Goal: Task Accomplishment & Management: Use online tool/utility

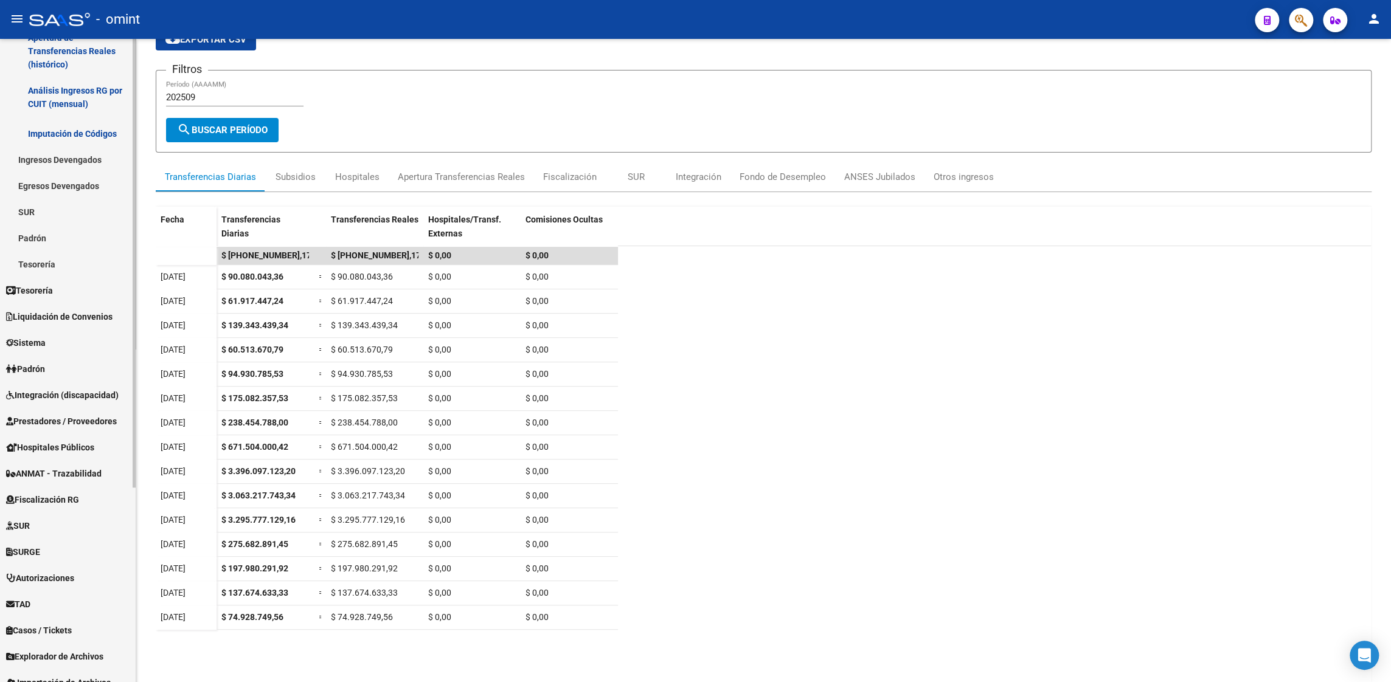
scroll to position [243, 0]
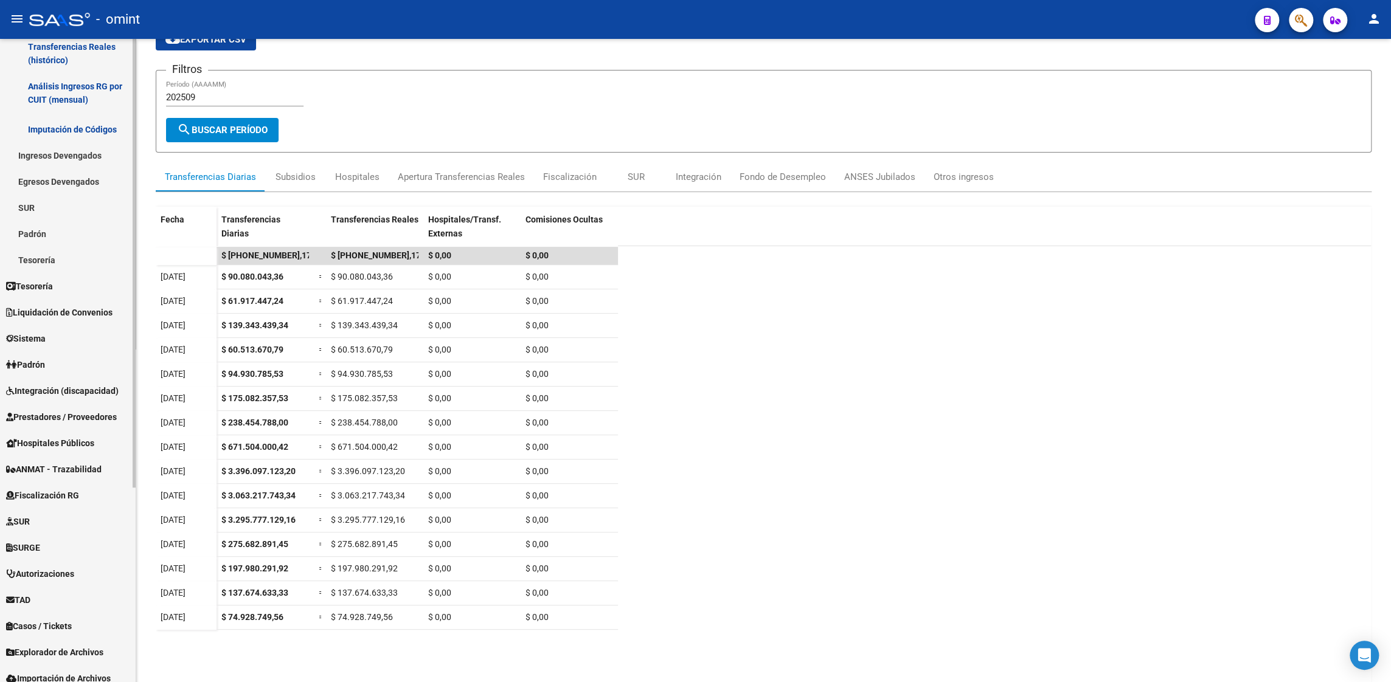
click at [53, 315] on span "Liquidación de Convenios" at bounding box center [59, 312] width 106 height 13
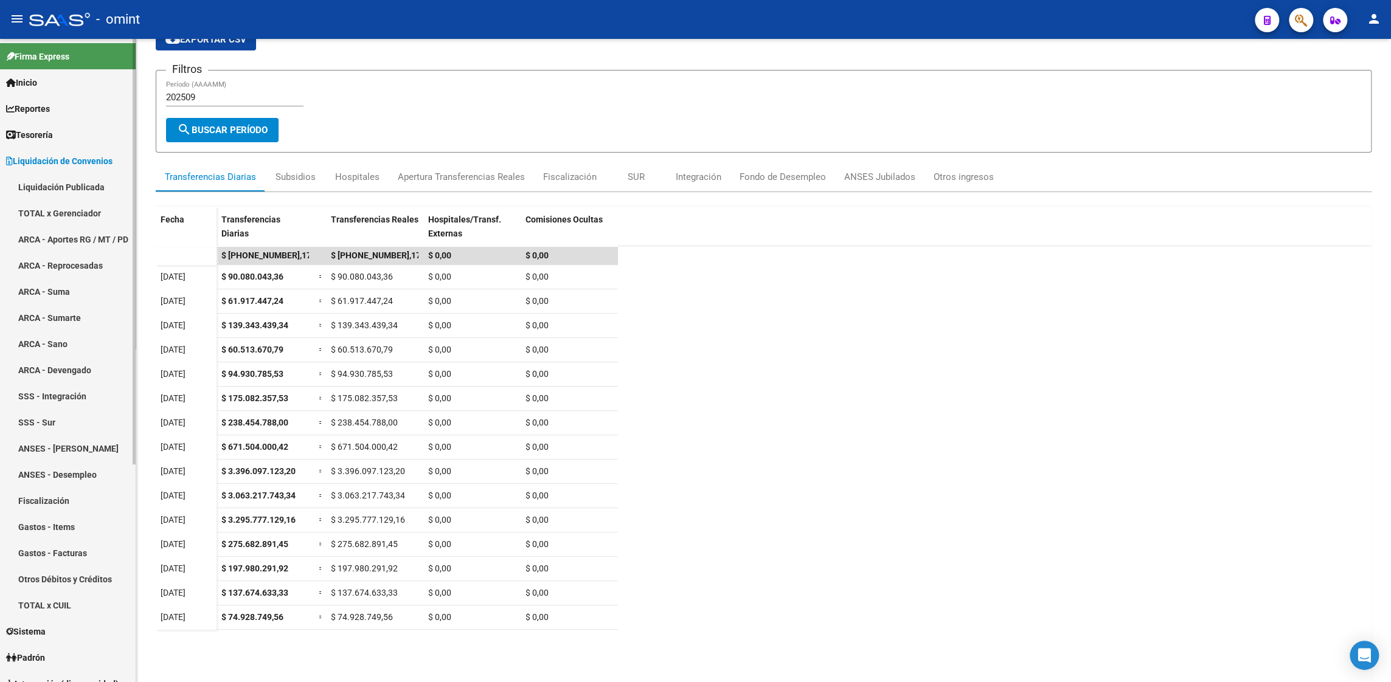
scroll to position [0, 0]
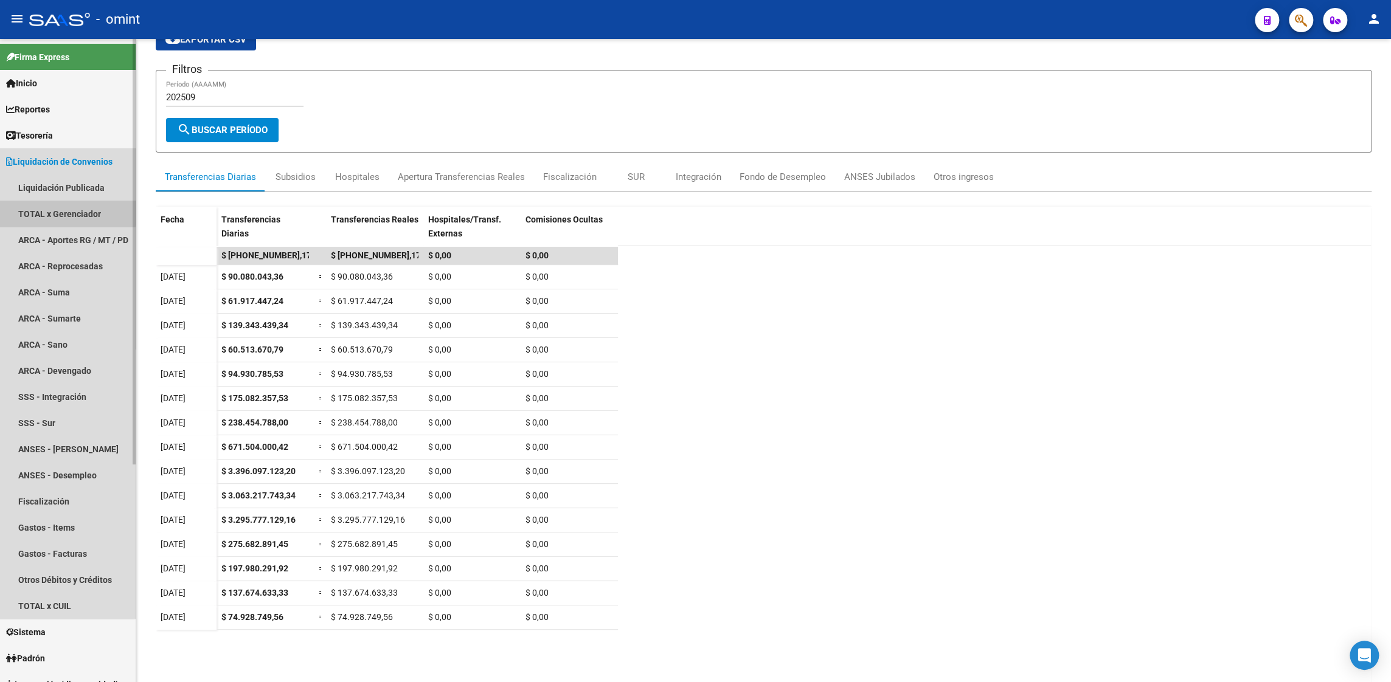
click at [66, 206] on link "TOTAL x Gerenciador" at bounding box center [68, 214] width 136 height 26
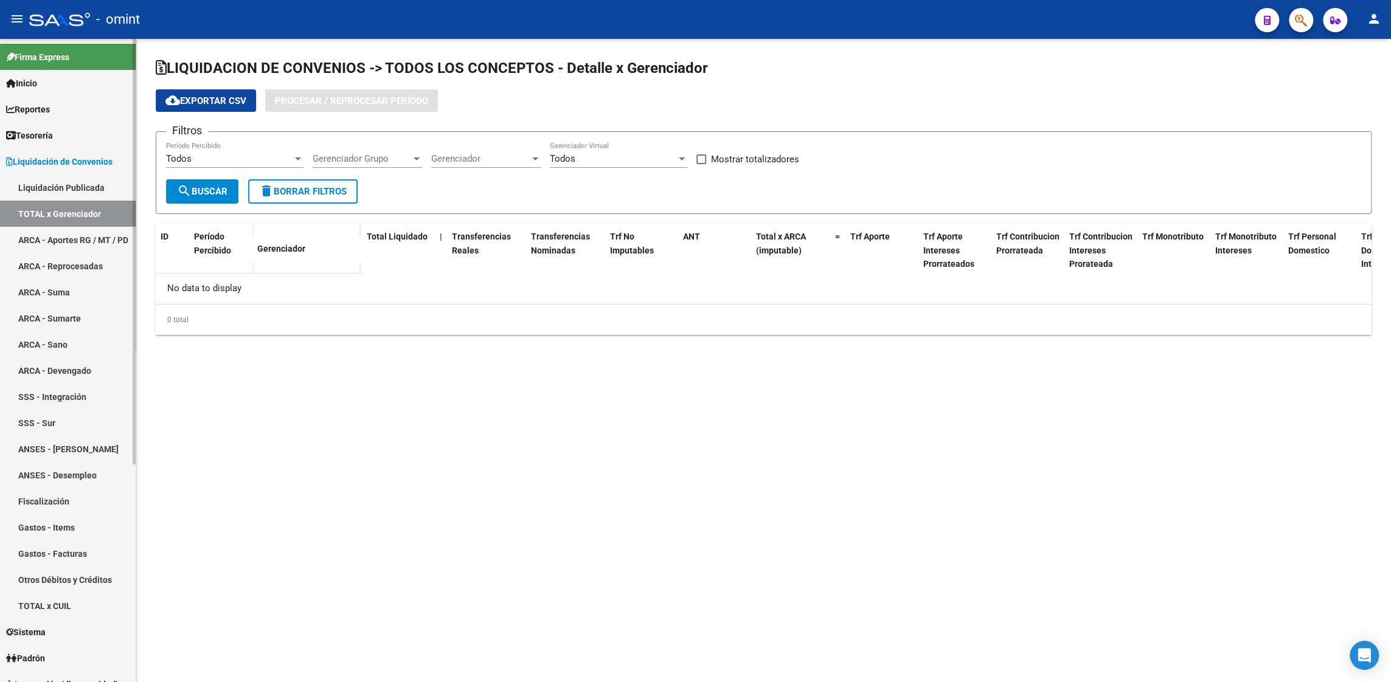
checkbox input "true"
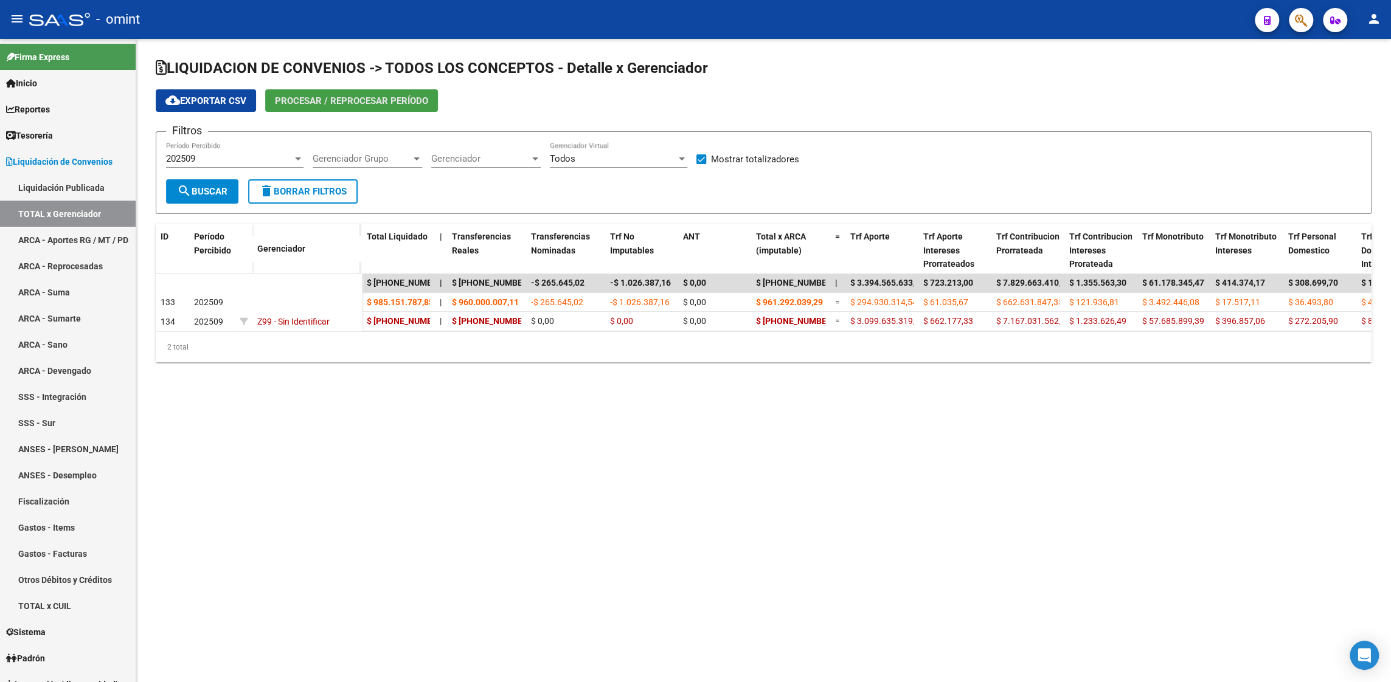
click at [327, 99] on span "Procesar / Reprocesar período" at bounding box center [351, 100] width 153 height 11
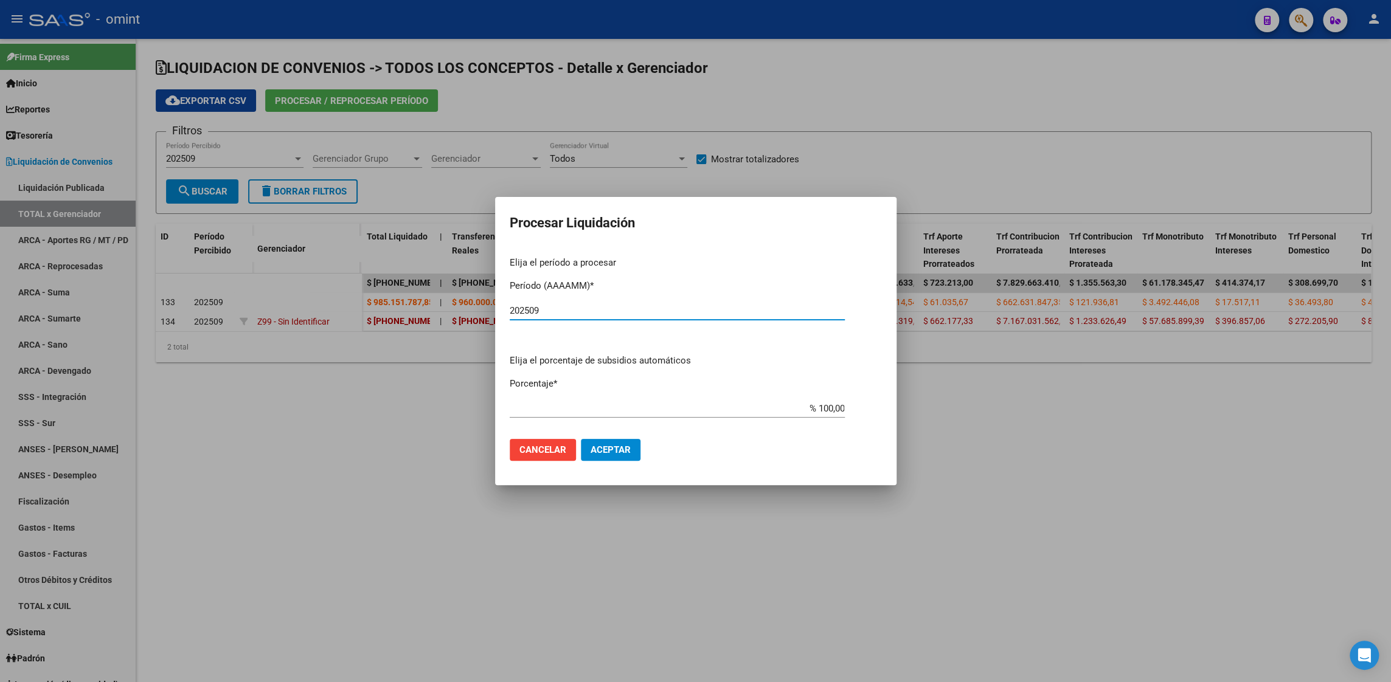
type input "202509"
click at [615, 451] on span "Aceptar" at bounding box center [610, 449] width 40 height 11
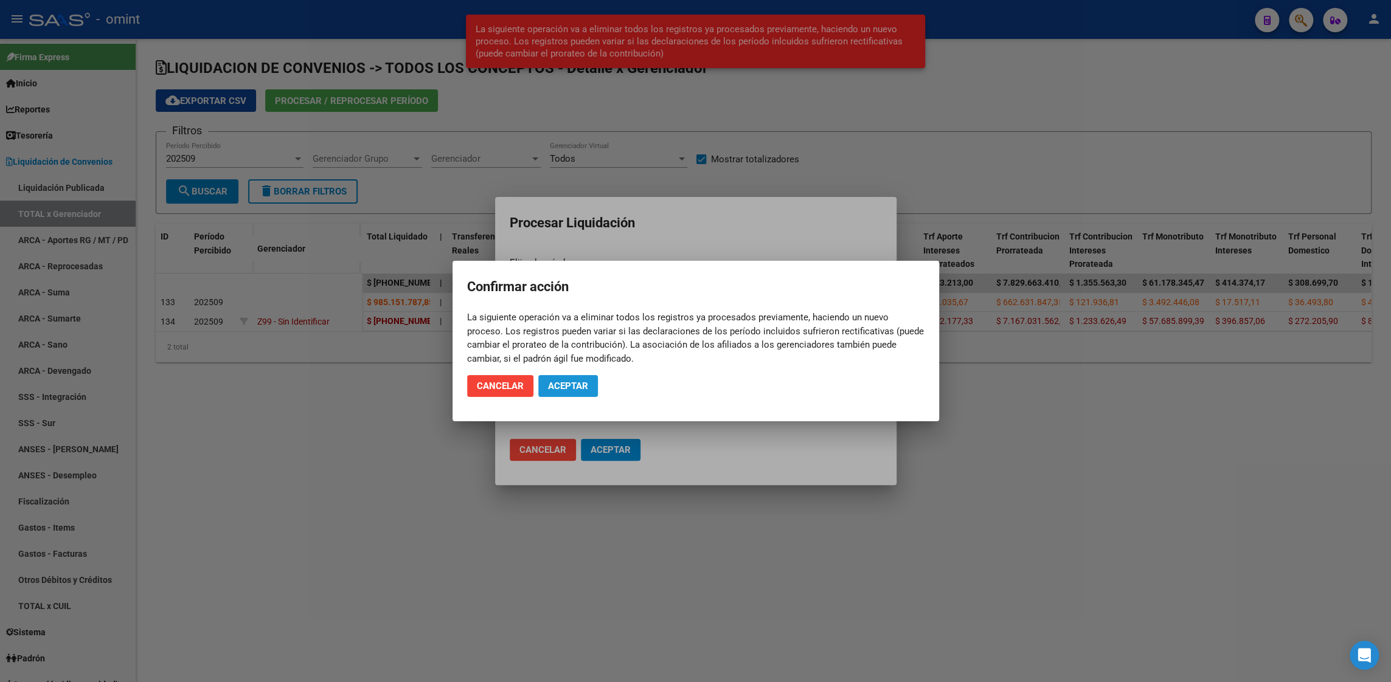
click at [592, 389] on button "Aceptar" at bounding box center [568, 386] width 60 height 22
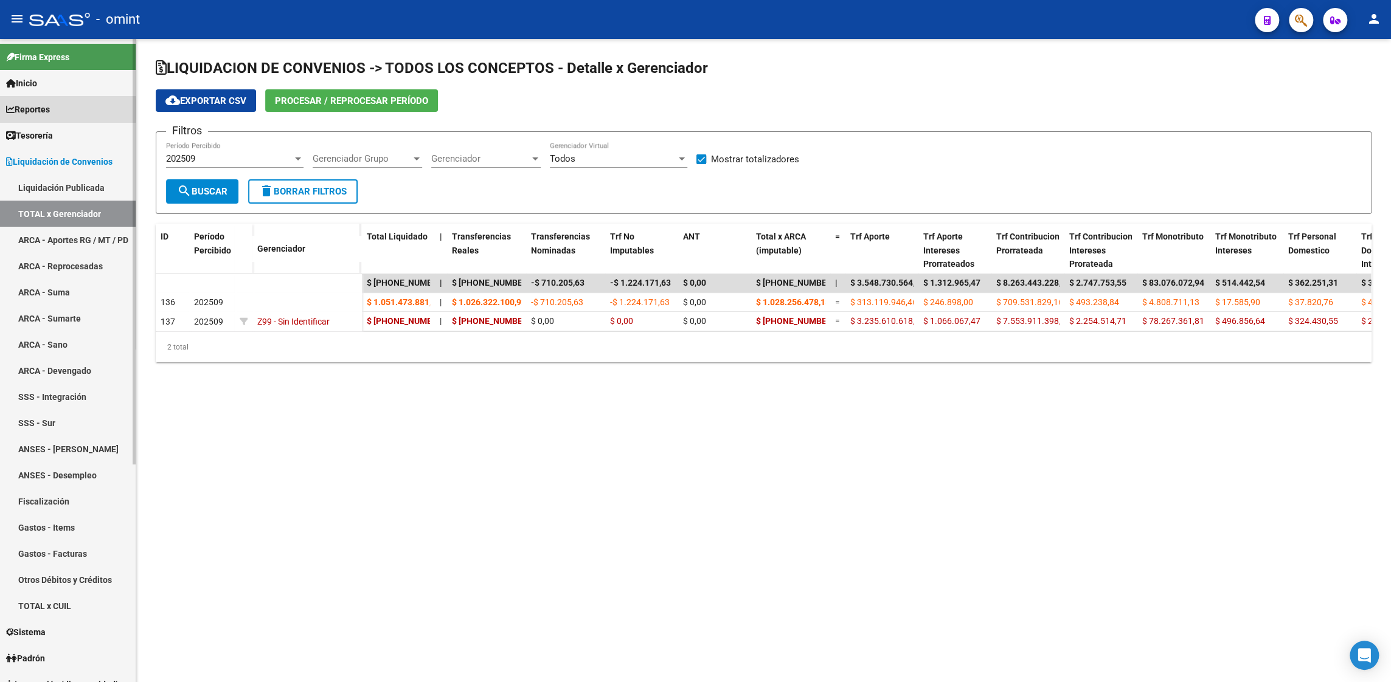
click at [50, 109] on span "Reportes" at bounding box center [28, 109] width 44 height 13
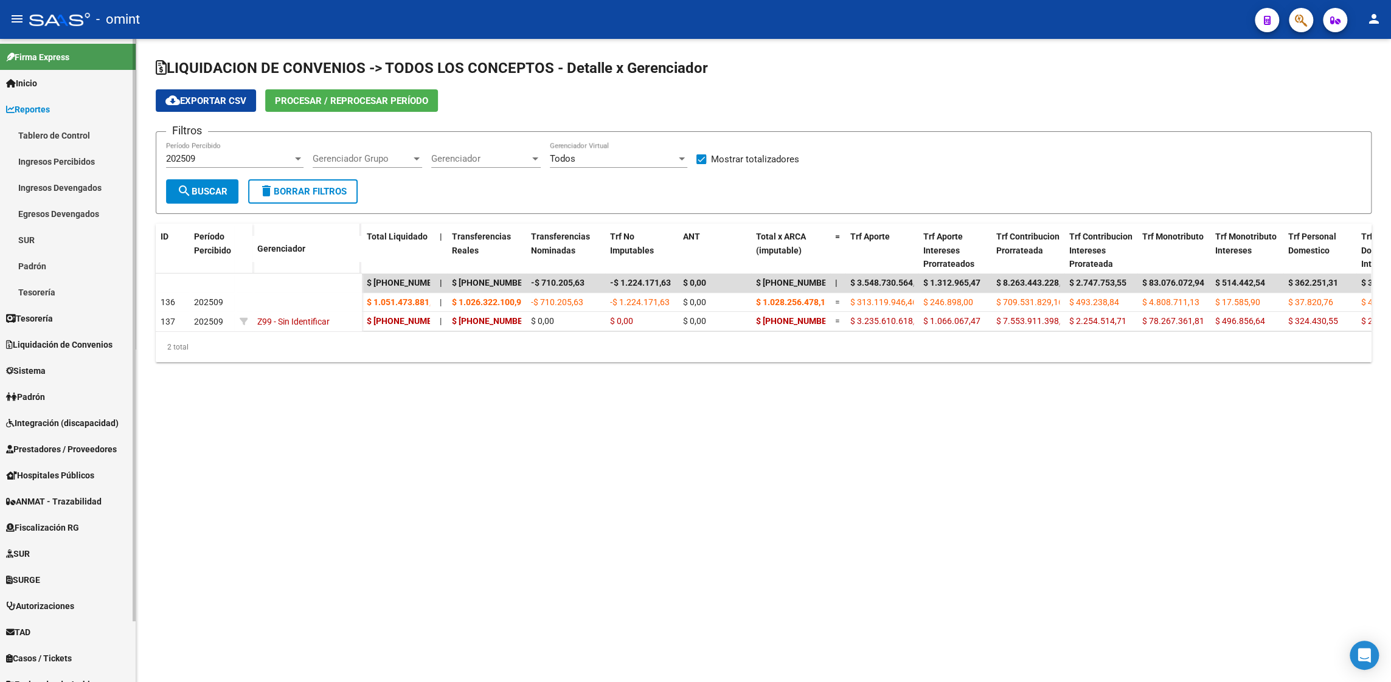
click at [73, 159] on link "Ingresos Percibidos" at bounding box center [68, 161] width 136 height 26
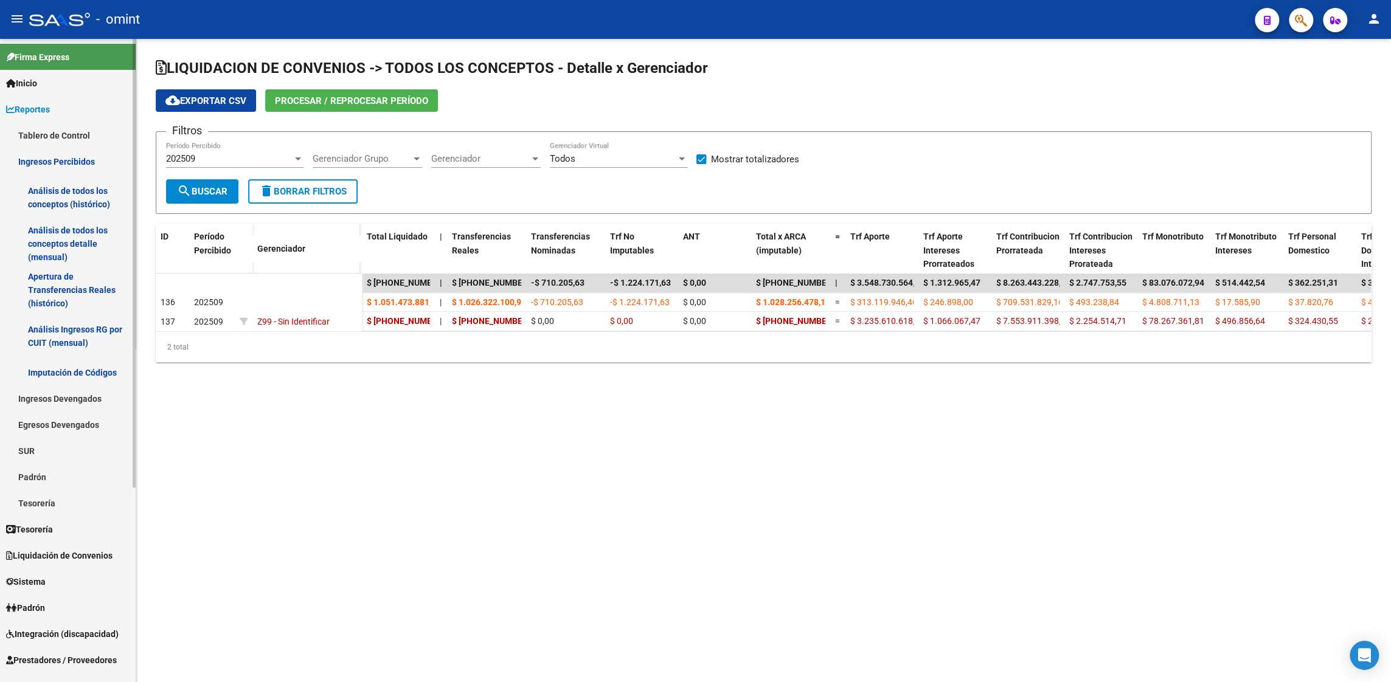
click at [70, 229] on link "Análisis de todos los conceptos detalle (mensual)" at bounding box center [68, 244] width 136 height 46
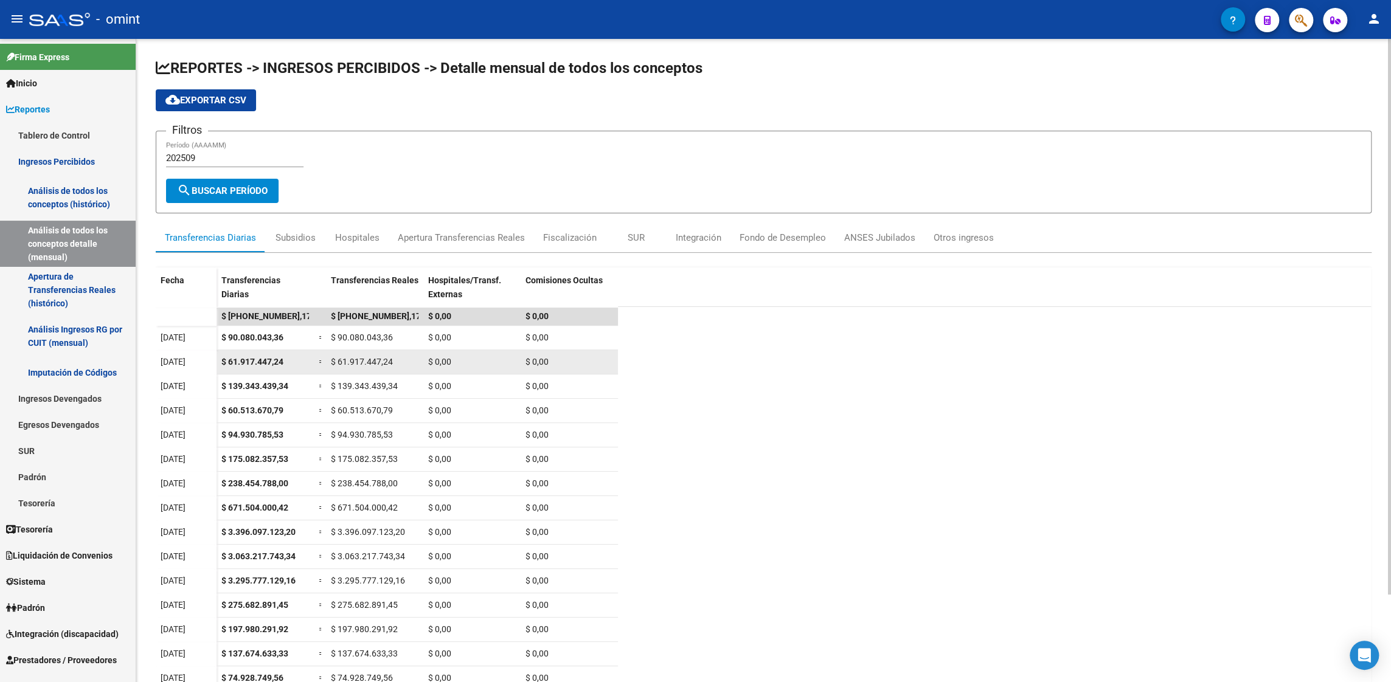
scroll to position [101, 0]
